Goal: Task Accomplishment & Management: Manage account settings

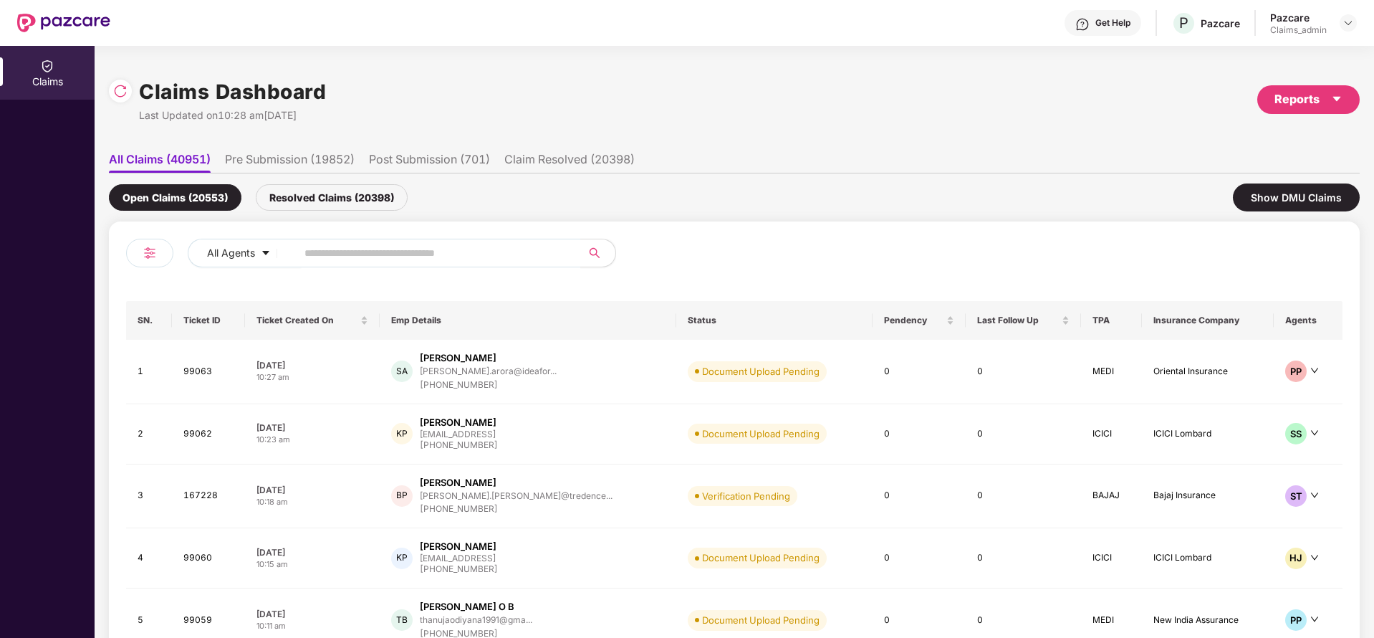
click at [1341, 14] on div at bounding box center [1348, 22] width 17 height 17
click at [1341, 26] on div at bounding box center [1348, 22] width 17 height 17
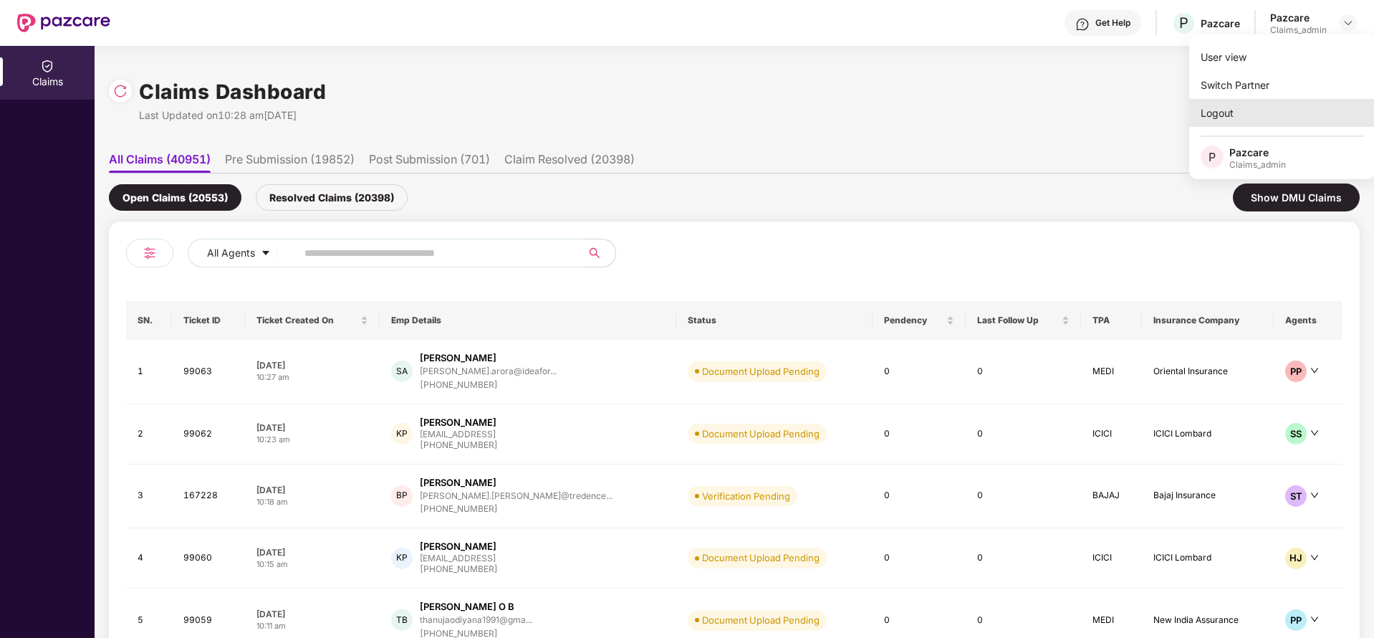
click at [1249, 100] on div "Logout" at bounding box center [1283, 113] width 186 height 28
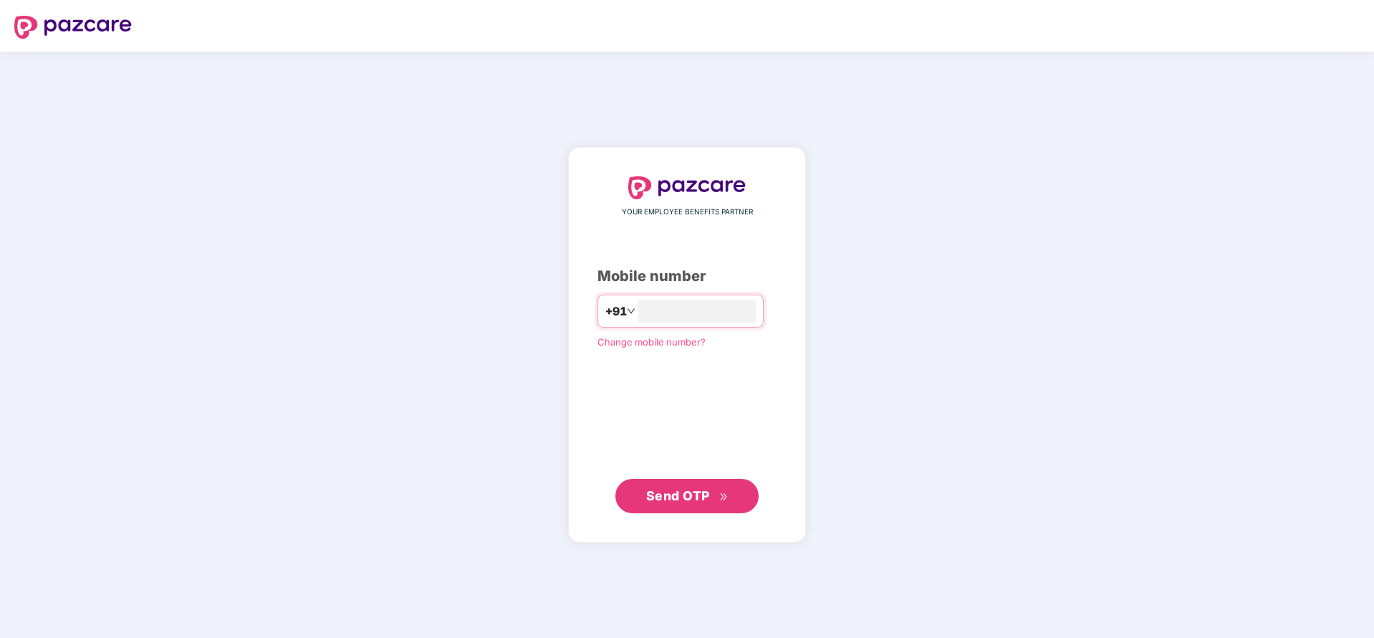
type input "**********"
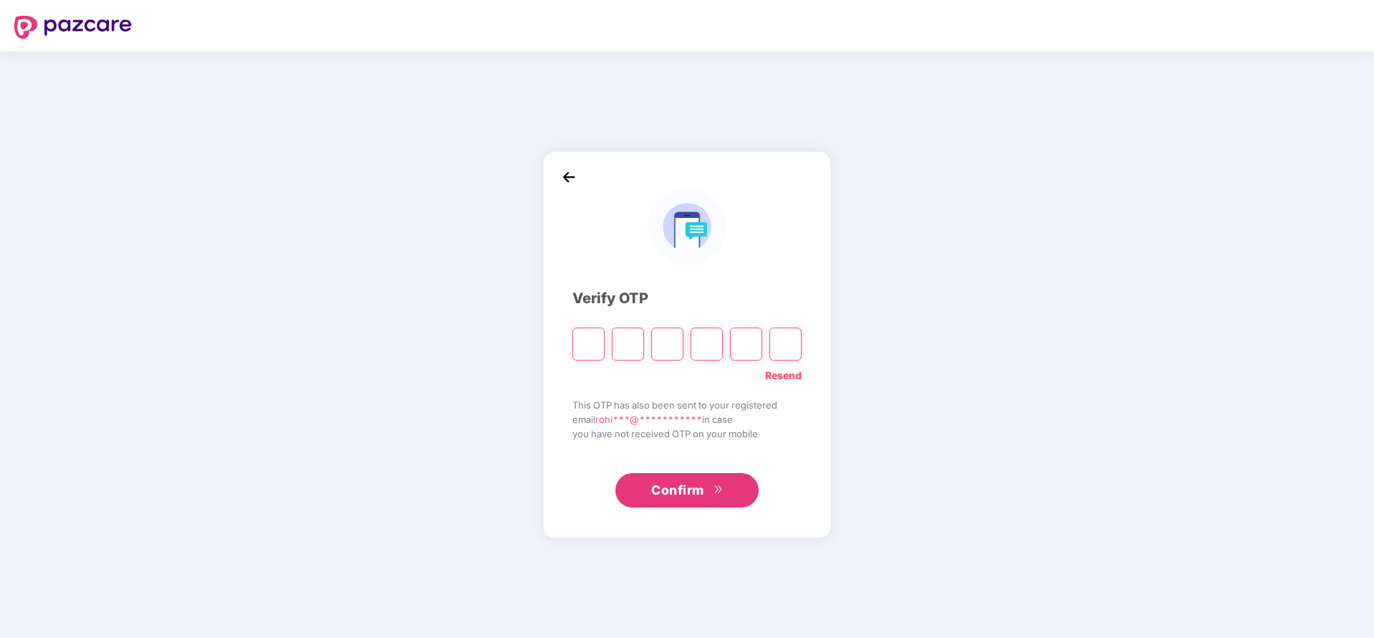
paste input "*"
type input "*"
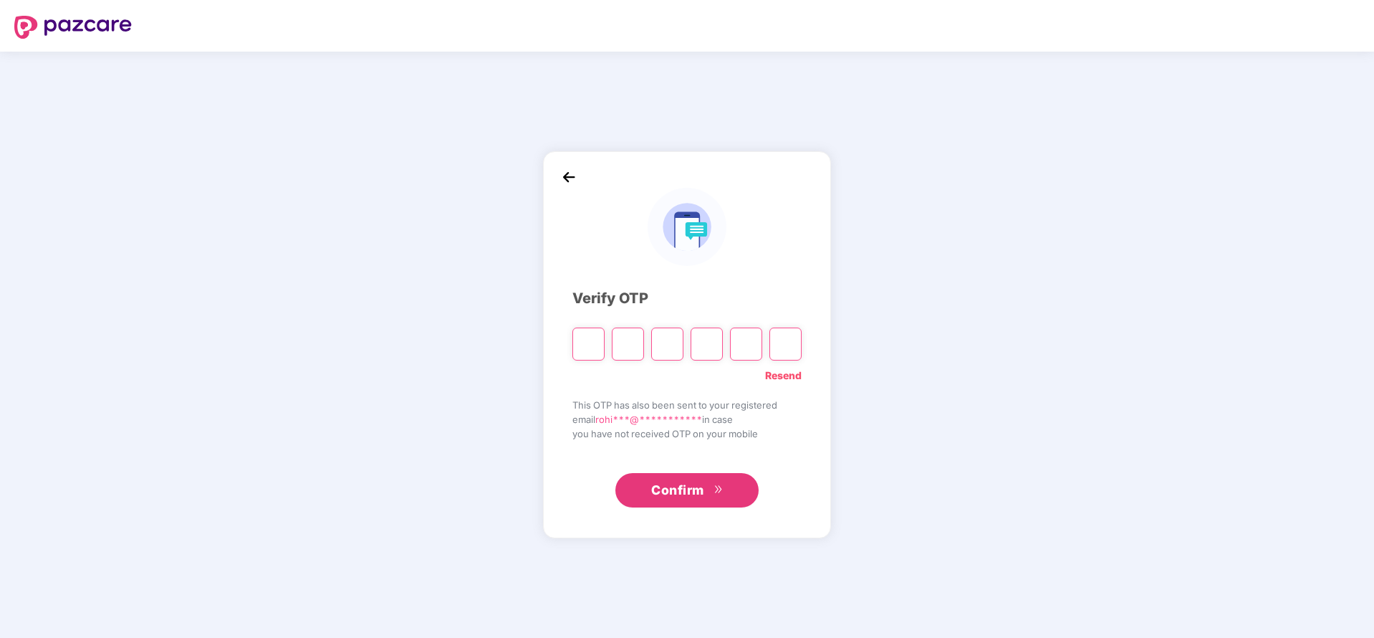
type input "*"
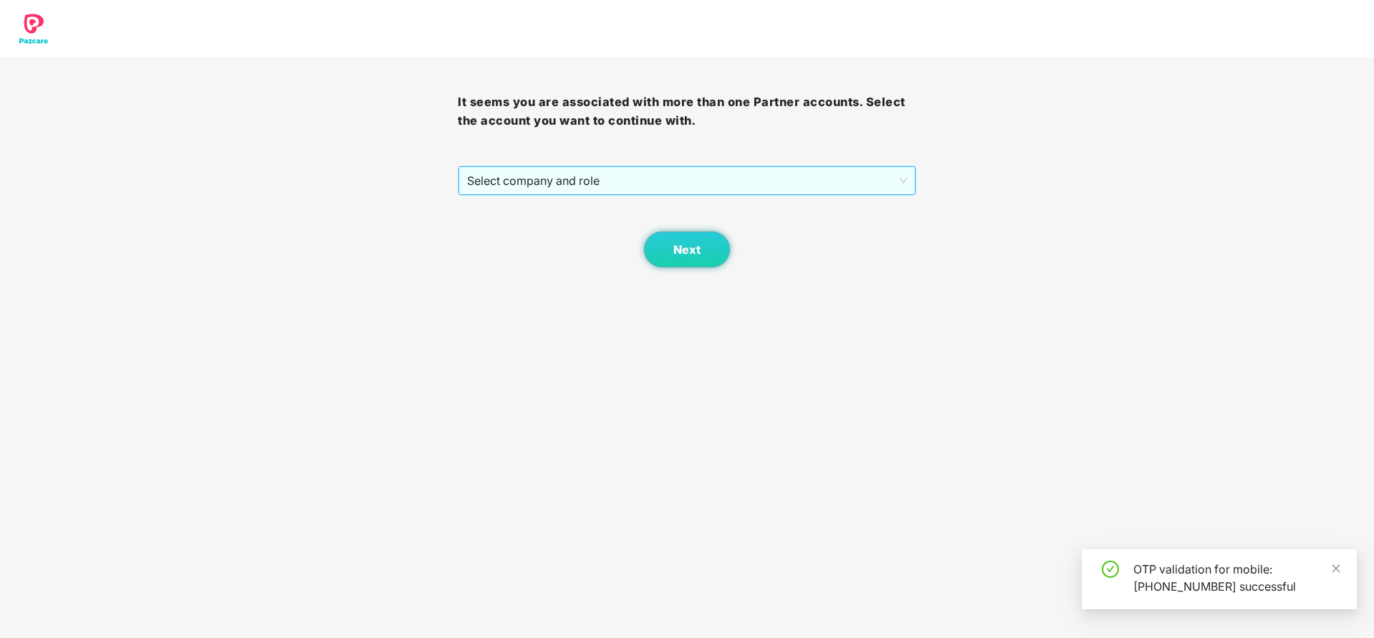
click at [600, 176] on span "Select company and role" at bounding box center [686, 180] width 439 height 27
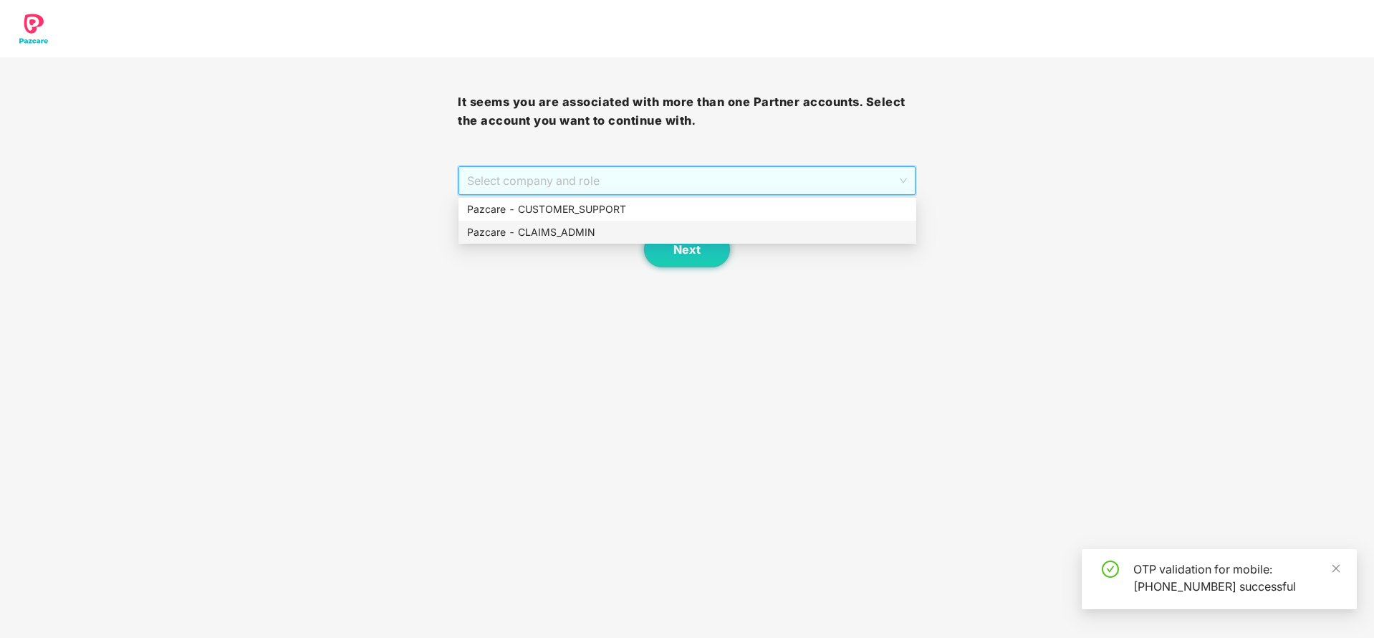
click at [559, 240] on div "Pazcare - CLAIMS_ADMIN" at bounding box center [688, 232] width 458 height 23
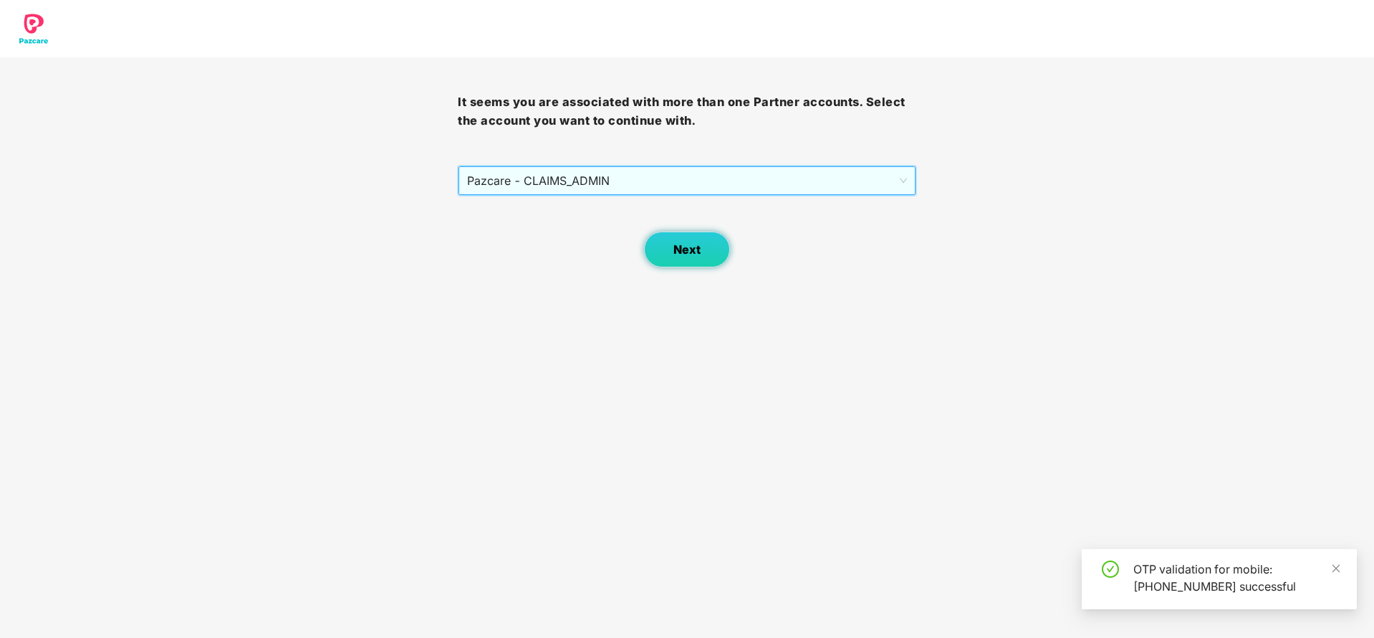
click at [677, 250] on span "Next" at bounding box center [687, 250] width 27 height 14
